Goal: Transaction & Acquisition: Purchase product/service

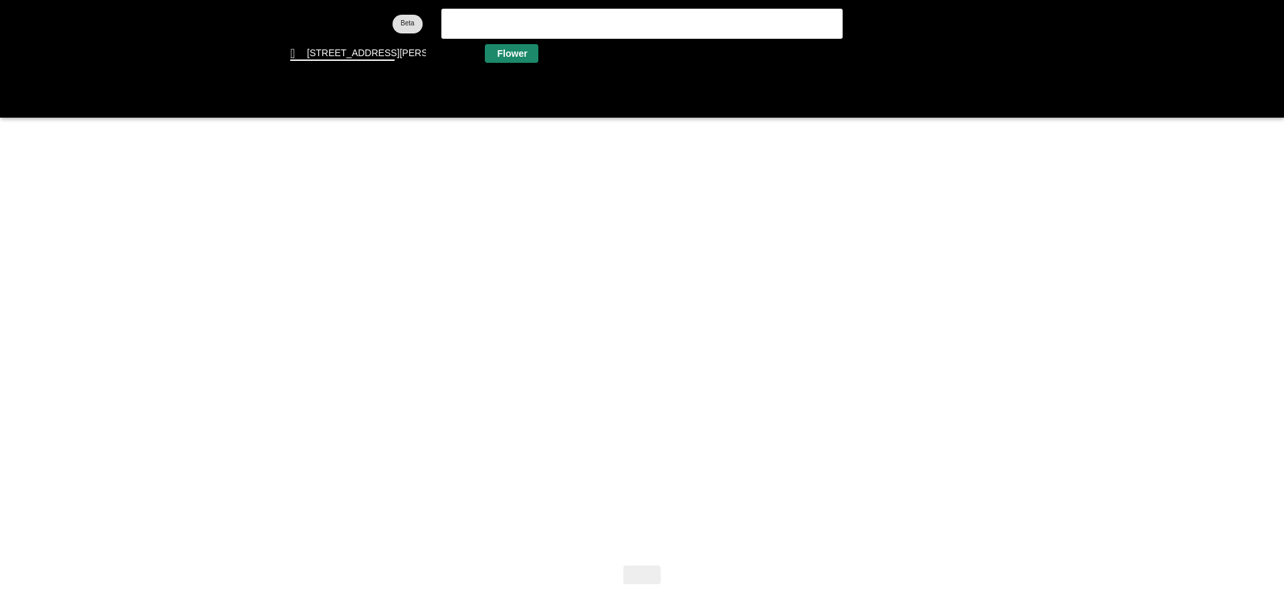
click at [510, 56] on flt-glass-pane at bounding box center [642, 304] width 1284 height 609
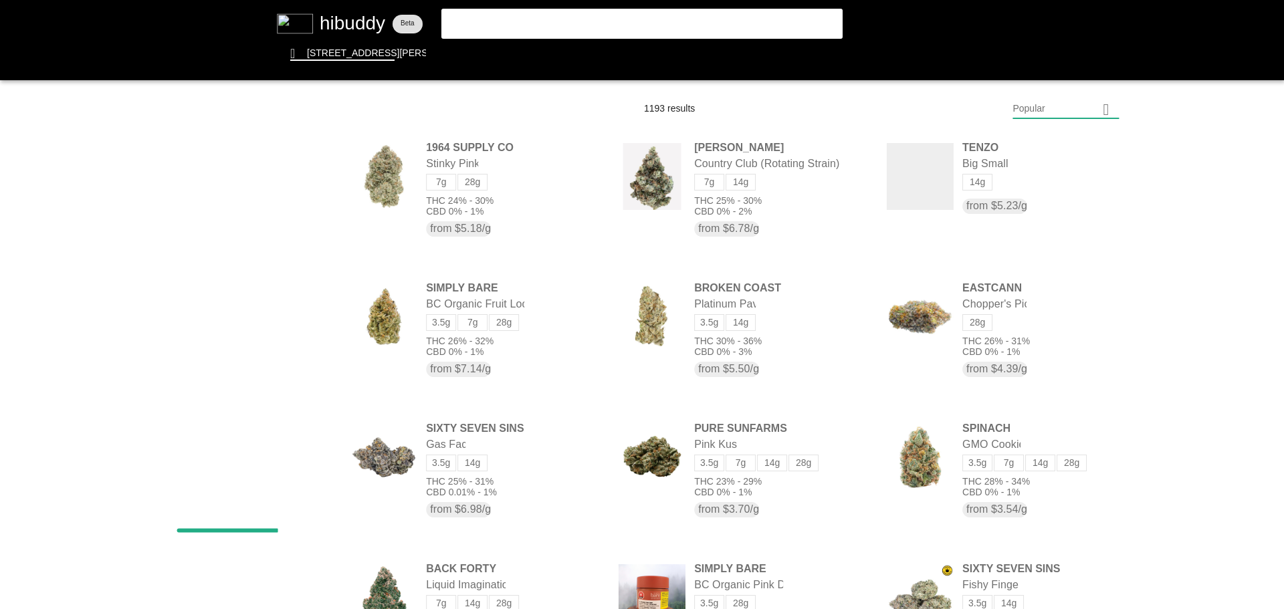
click at [1048, 114] on flt-glass-pane at bounding box center [642, 304] width 1284 height 609
click at [1033, 467] on flt-glass-pane at bounding box center [642, 304] width 1284 height 609
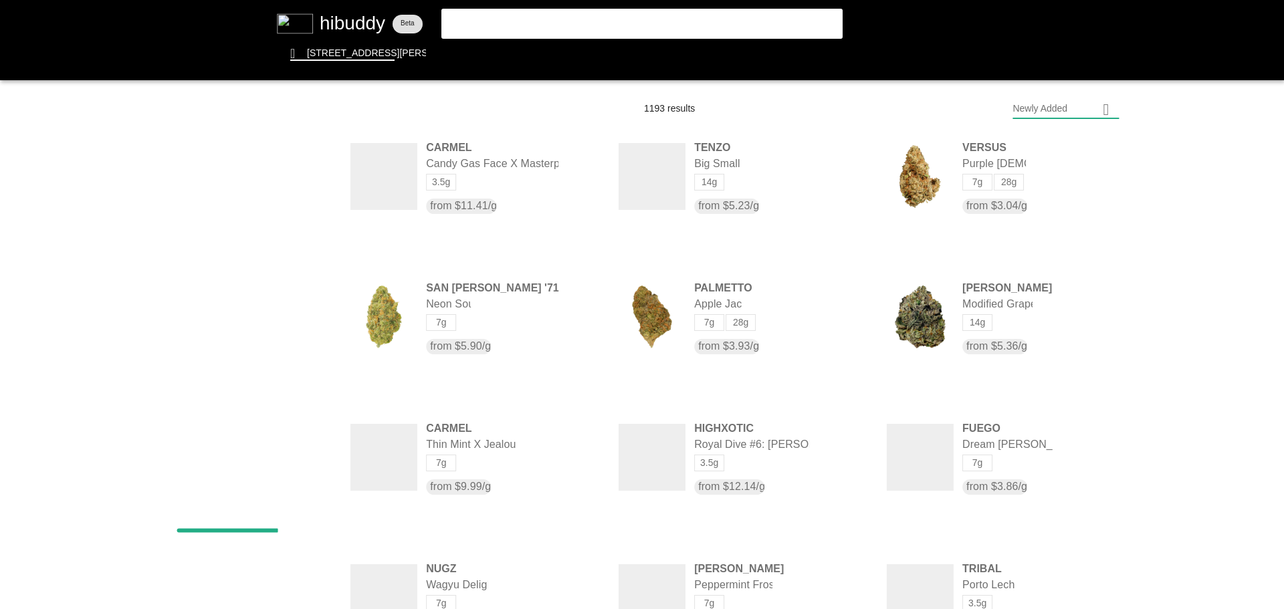
click at [675, 17] on flt-glass-pane at bounding box center [642, 304] width 1284 height 609
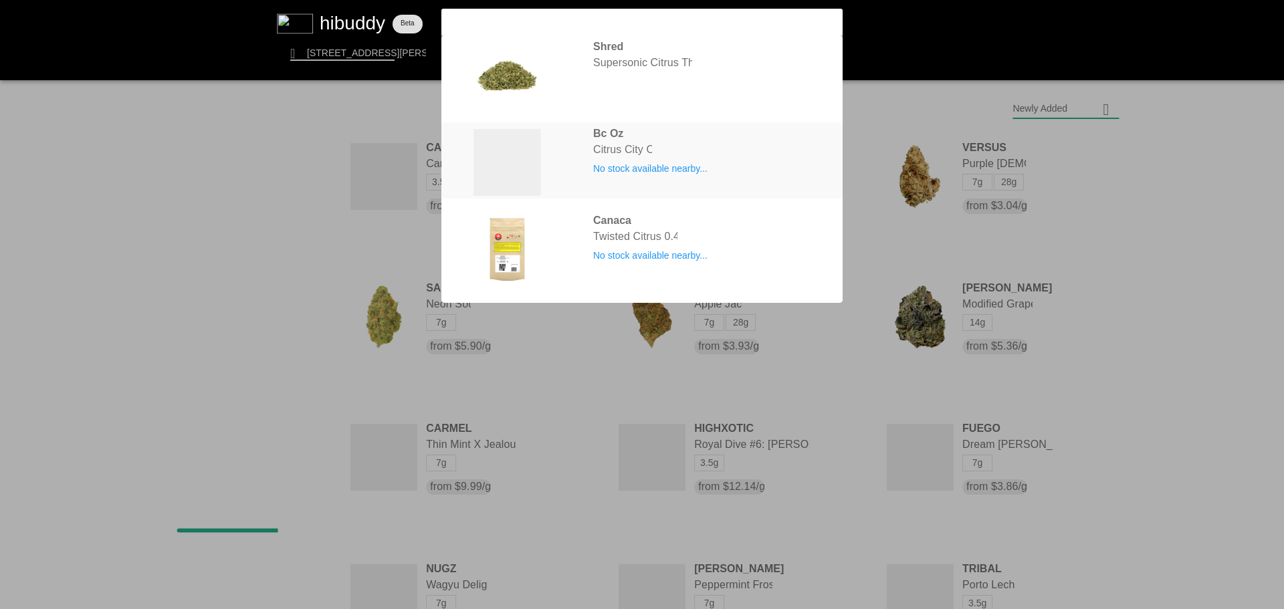
type input "citrus ci"
click at [674, 149] on flt-glass-pane at bounding box center [642, 304] width 1284 height 609
